Goal: Information Seeking & Learning: Learn about a topic

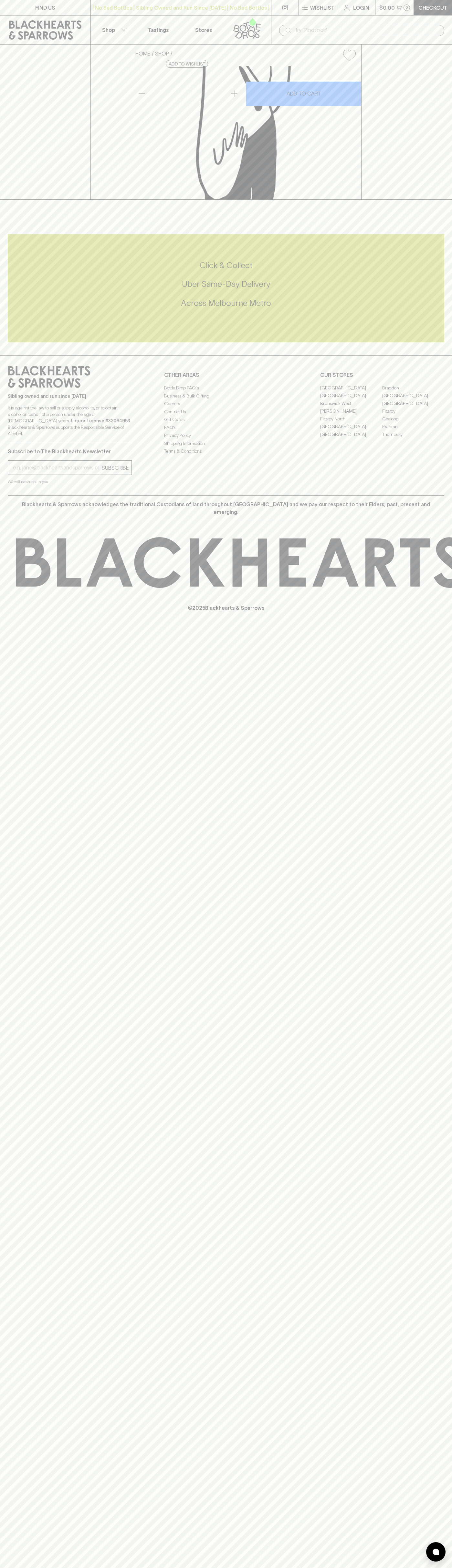
click at [176, 30] on link "Tastings" at bounding box center [158, 29] width 45 height 29
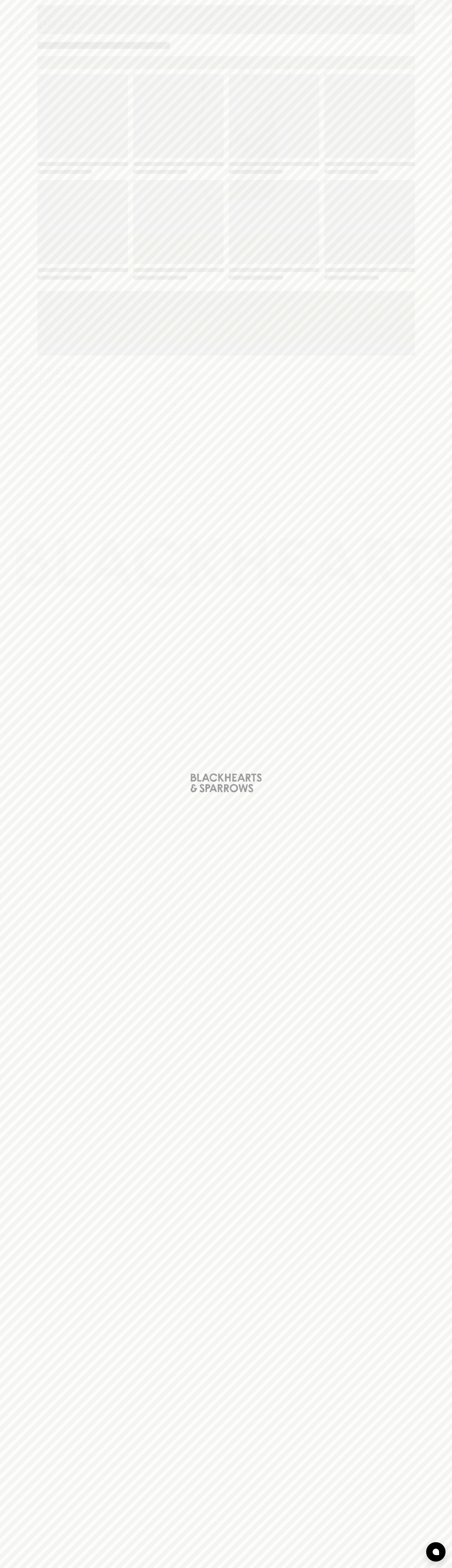
click at [440, 534] on div "Loading" at bounding box center [226, 784] width 452 height 1568
click at [450, 1567] on html "FIND US | No Bad Bottles | Sibling Owned and Run Since 2006 | No Bad Bottles | …" at bounding box center [226, 784] width 452 height 1568
click at [16, 679] on div "Loading" at bounding box center [226, 784] width 452 height 1568
